Goal: Use online tool/utility: Utilize a website feature to perform a specific function

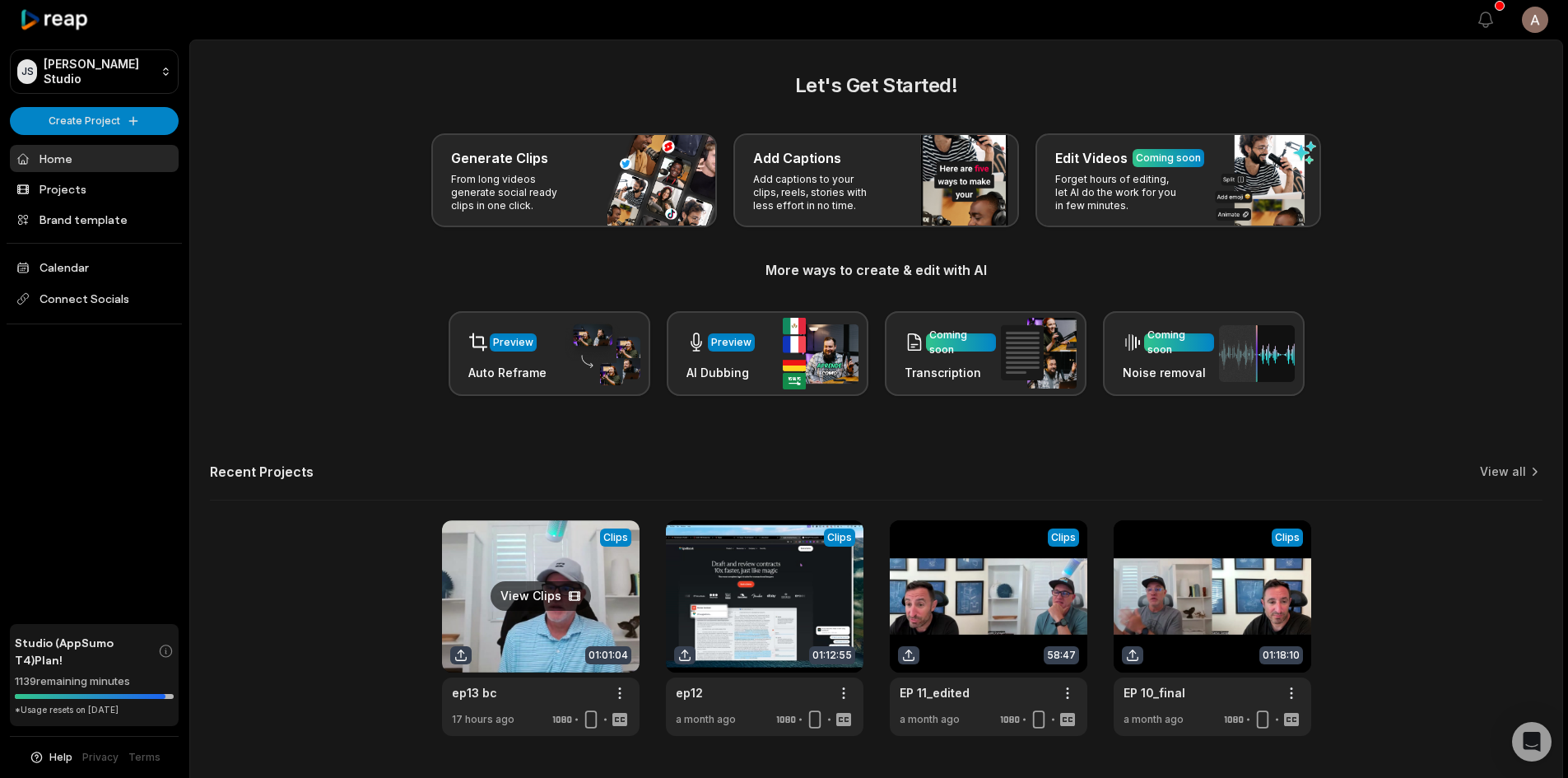
click at [569, 587] on link at bounding box center [540, 627] width 197 height 216
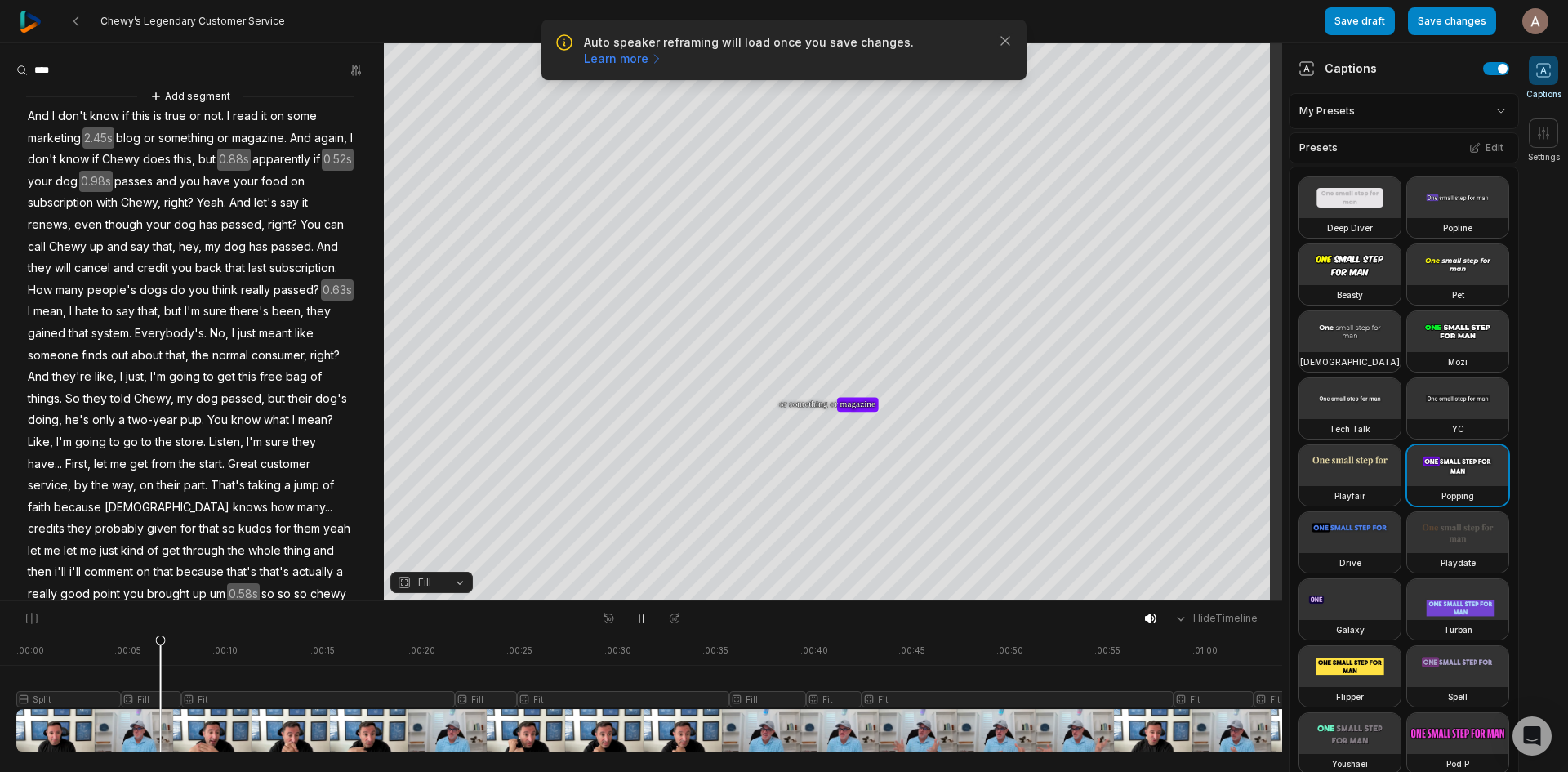
click at [147, 695] on div at bounding box center [1517, 694] width 3003 height 117
click at [414, 591] on button "Fill" at bounding box center [431, 583] width 83 height 21
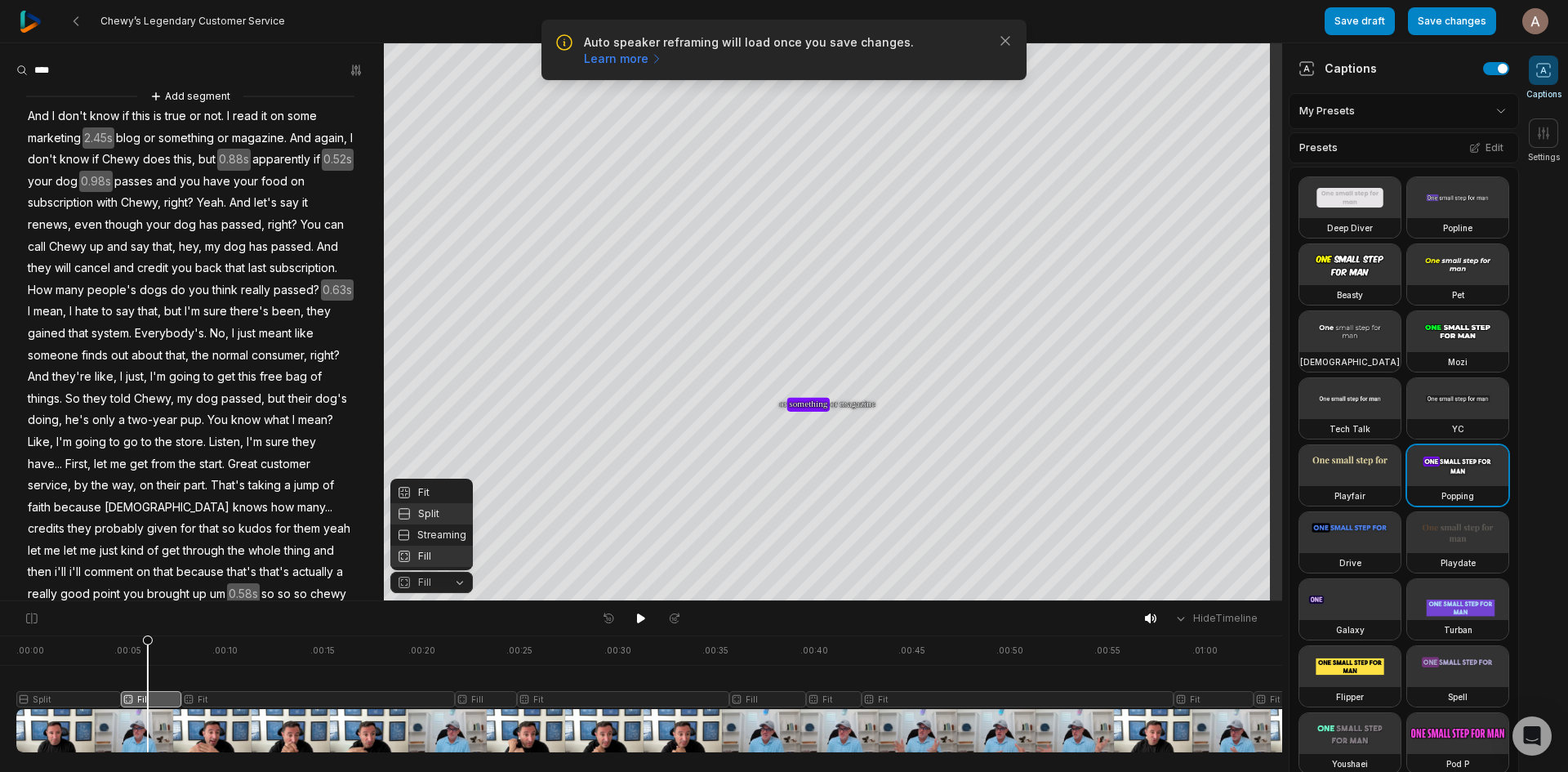
click at [445, 512] on div "Split" at bounding box center [431, 514] width 83 height 21
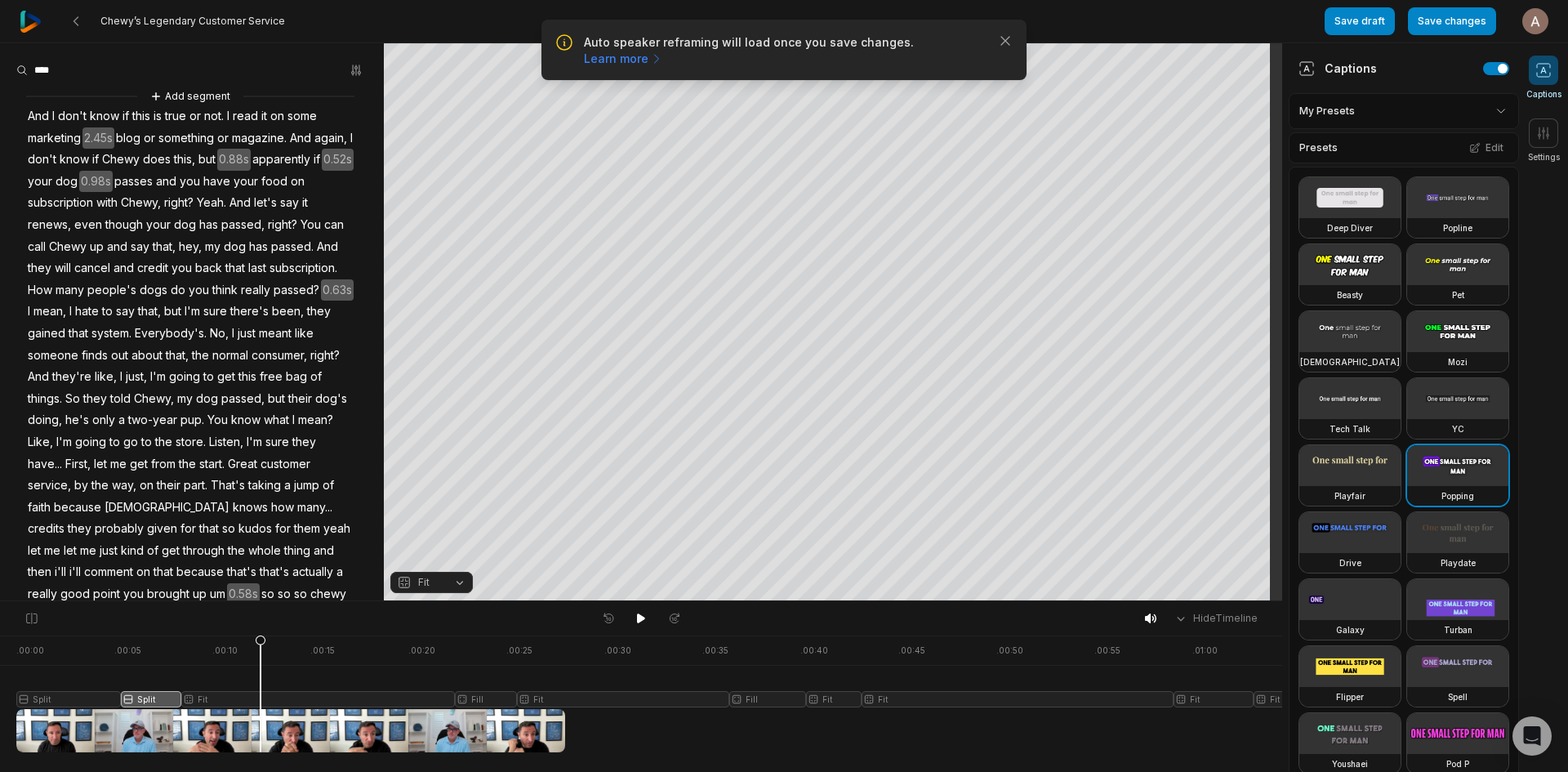
click at [261, 696] on div at bounding box center [1517, 694] width 3003 height 117
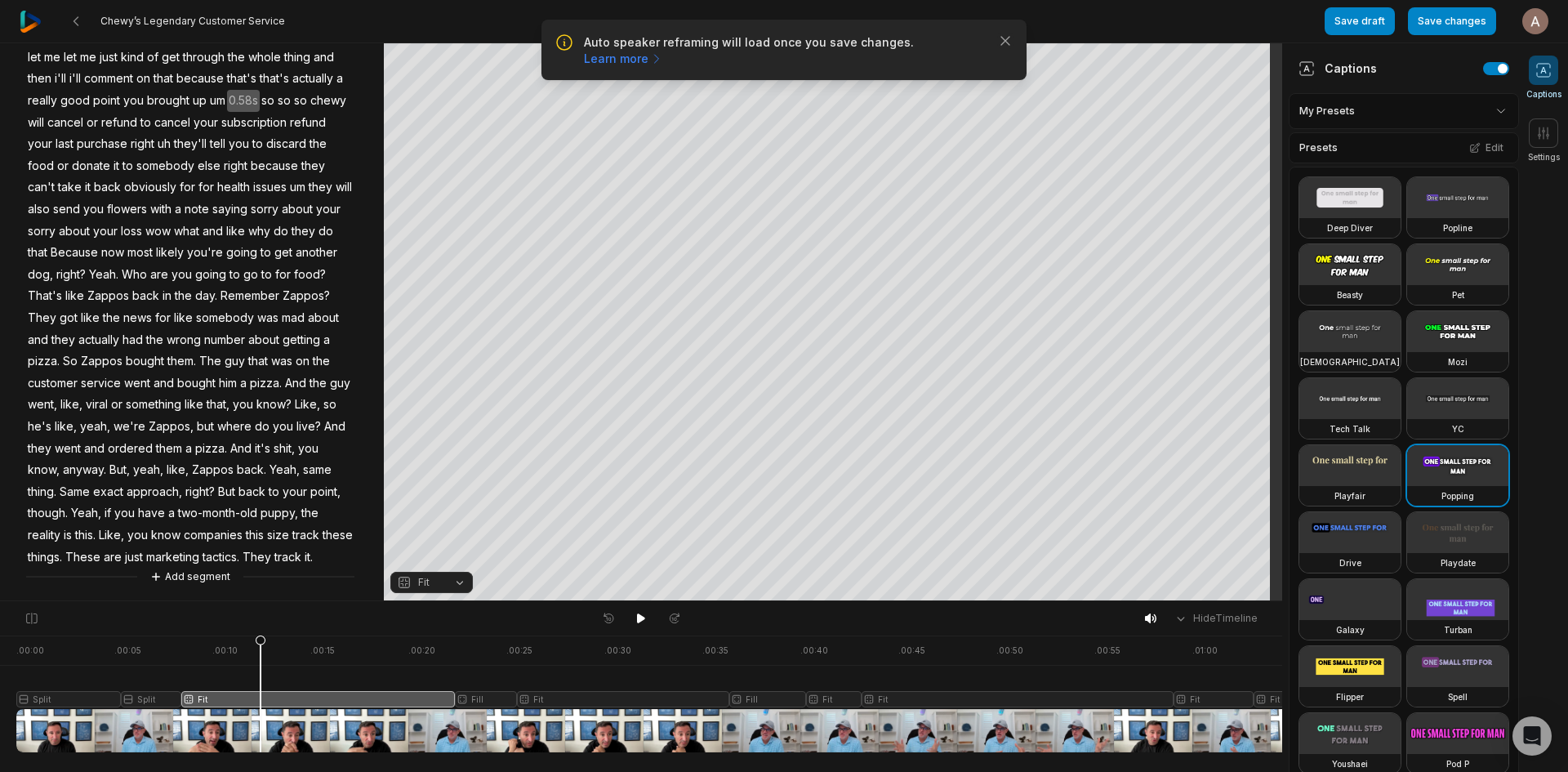
scroll to position [536, 0]
click at [268, 459] on span "Yeah," at bounding box center [285, 470] width 34 height 22
click at [79, 19] on icon at bounding box center [76, 21] width 13 height 13
